Goal: Check status

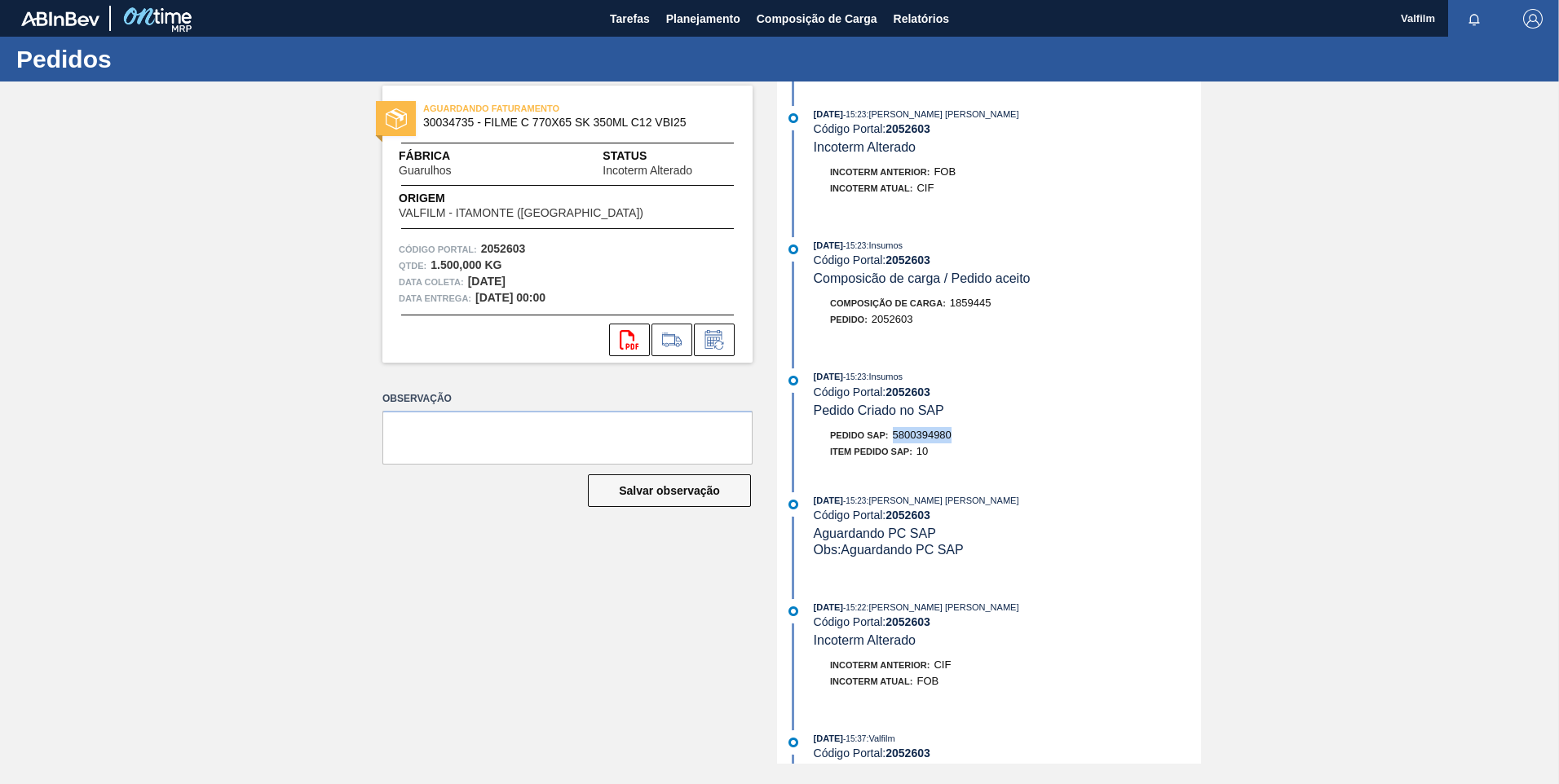
drag, startPoint x: 954, startPoint y: 439, endPoint x: 889, endPoint y: 431, distance: 65.5
click at [889, 431] on div "Pedido SAP: 5800394980" at bounding box center [1008, 435] width 387 height 16
drag, startPoint x: 889, startPoint y: 431, endPoint x: 902, endPoint y: 437, distance: 14.3
click at [896, 434] on span "5800394980" at bounding box center [922, 435] width 59 height 12
drag, startPoint x: 896, startPoint y: 434, endPoint x: 972, endPoint y: 430, distance: 76.1
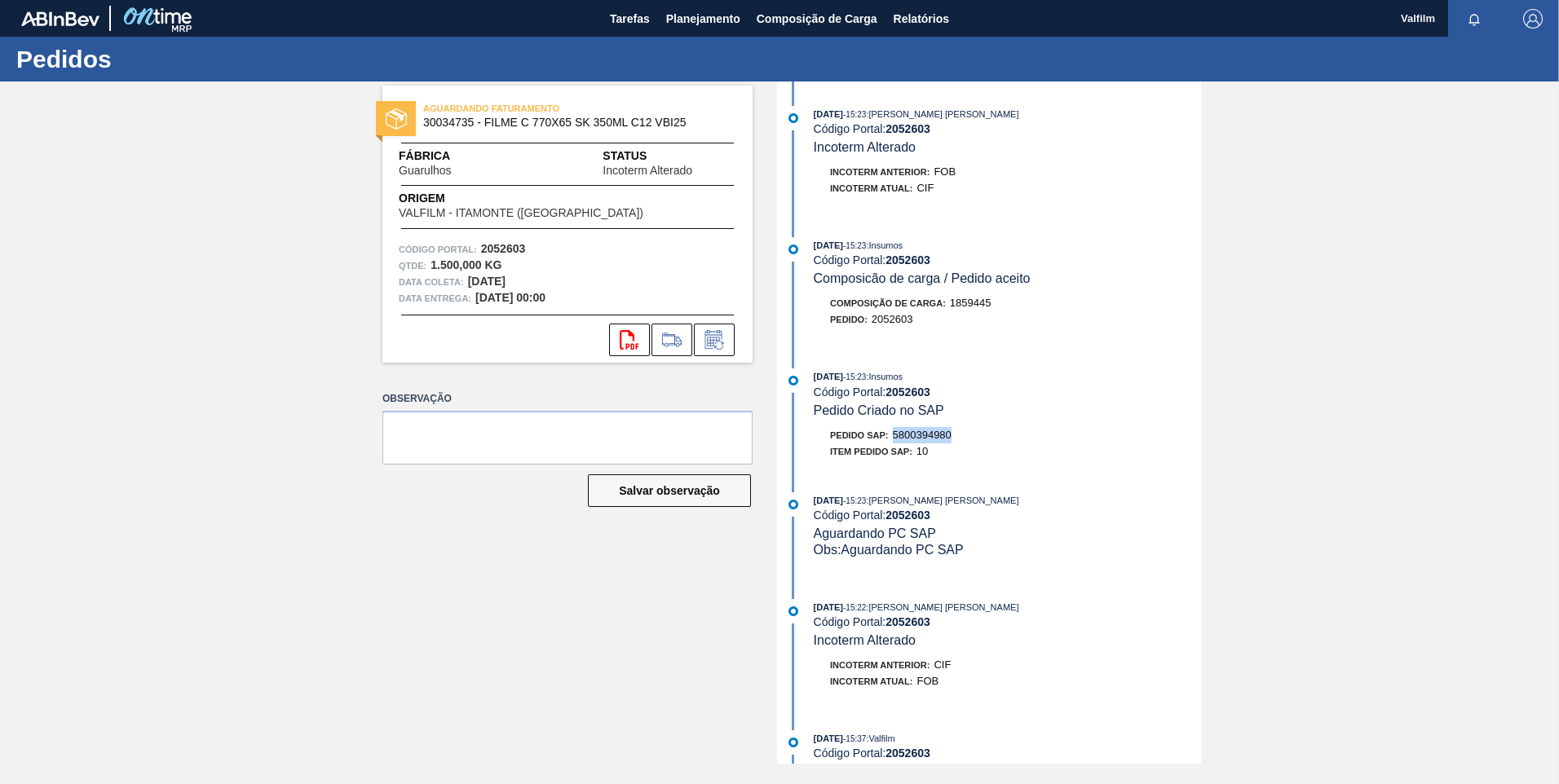
click at [972, 430] on div "Pedido SAP: 5800394980" at bounding box center [1008, 435] width 387 height 16
drag, startPoint x: 972, startPoint y: 430, endPoint x: 948, endPoint y: 434, distance: 24.3
copy span "5800394980"
